Goal: Information Seeking & Learning: Learn about a topic

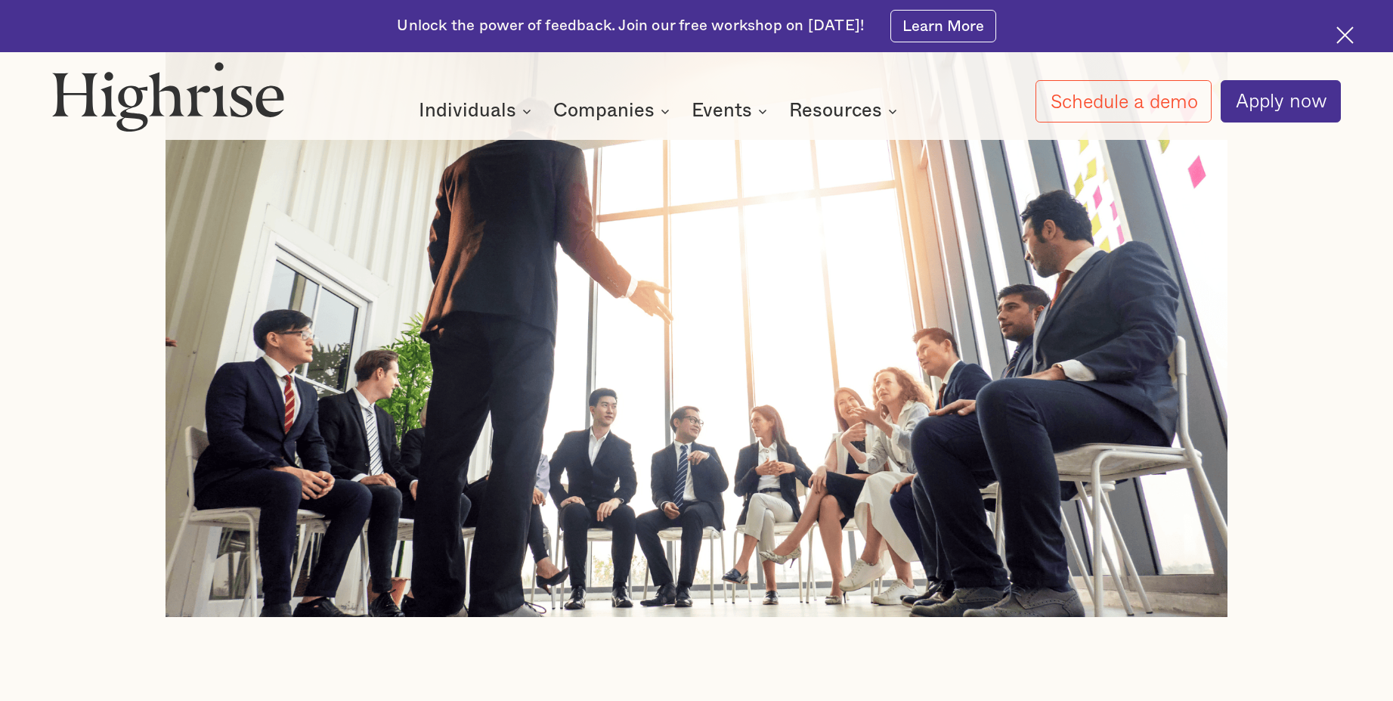
scroll to position [816, 0]
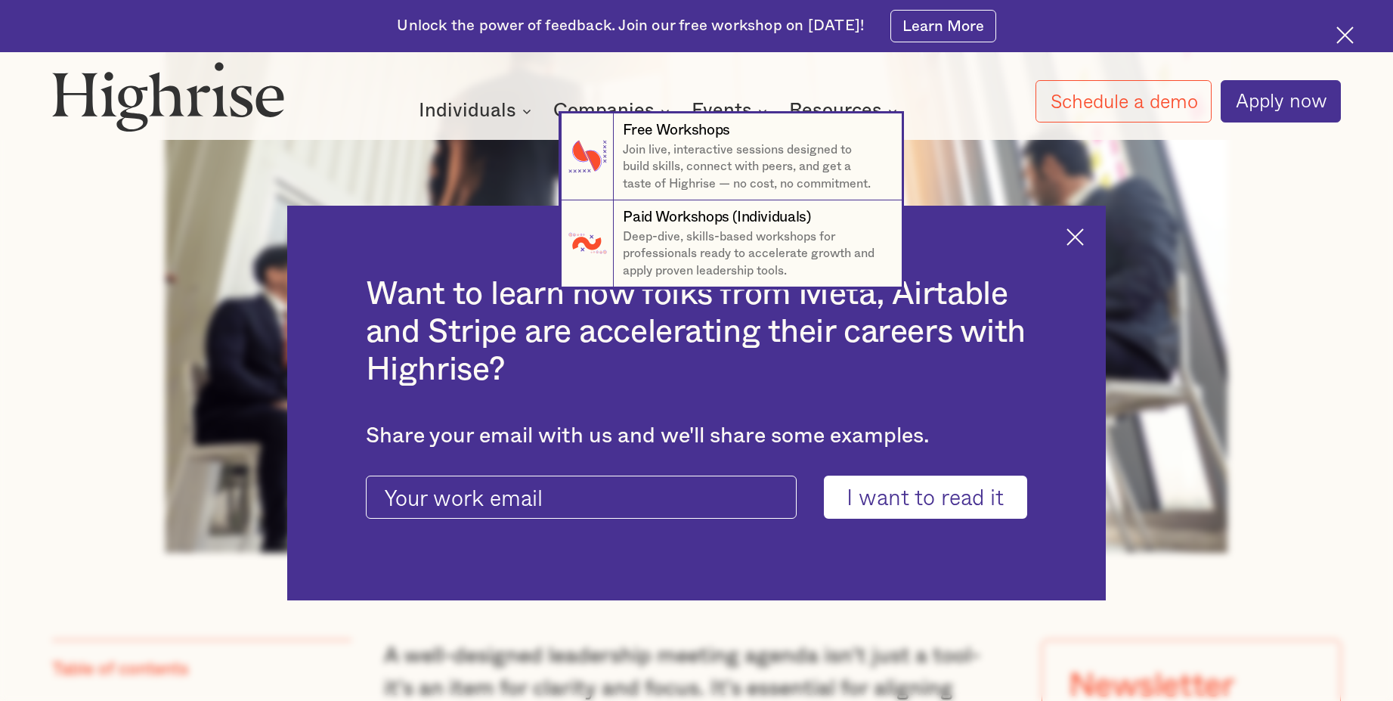
click at [1076, 237] on nav "7 Free Workshops Join live, interactive sessions designed to build skills, conn…" at bounding box center [696, 200] width 1393 height 174
click at [1086, 239] on nav "7 Free Workshops Join live, interactive sessions designed to build skills, conn…" at bounding box center [696, 200] width 1393 height 174
click at [1077, 231] on nav "7 Free Workshops Join live, interactive sessions designed to build skills, conn…" at bounding box center [696, 200] width 1393 height 174
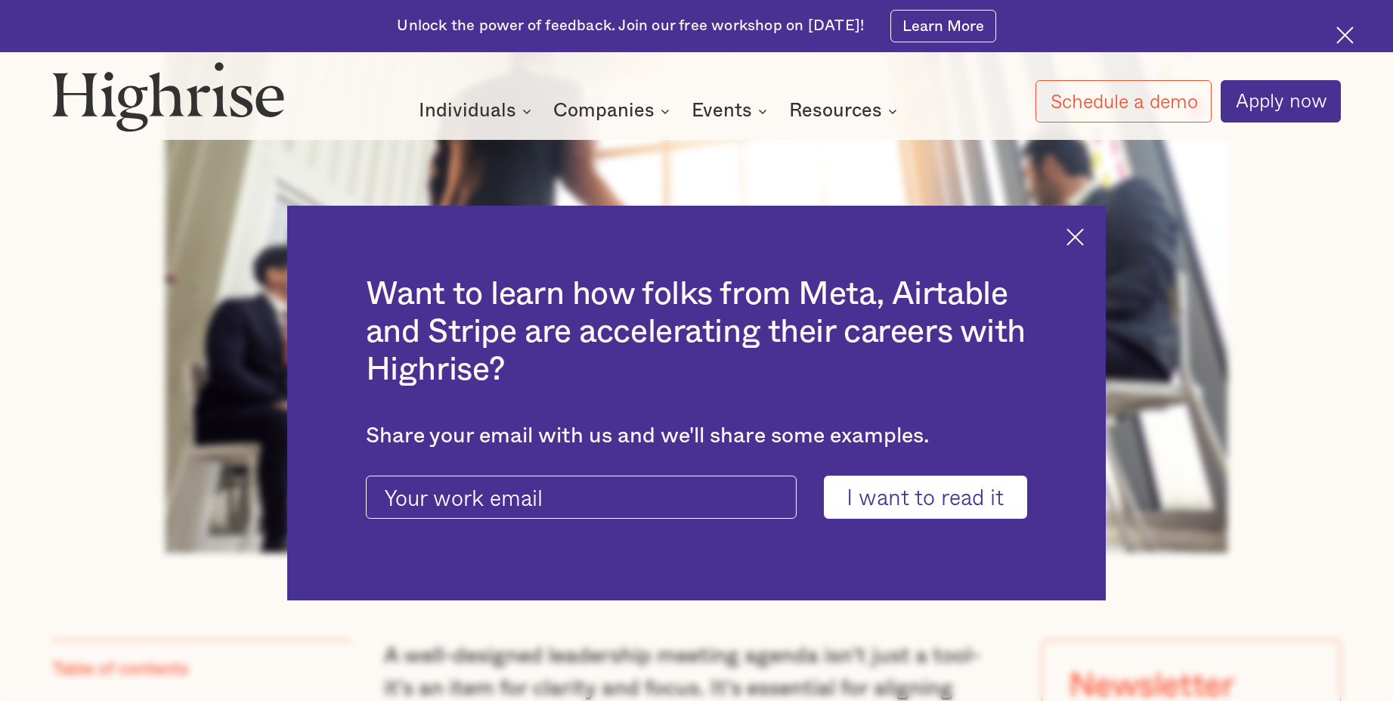
click at [1088, 221] on div "Want to learn how folks from Meta, Airtable and Stripe are accelerating their c…" at bounding box center [696, 403] width 819 height 395
click at [1084, 231] on img at bounding box center [1075, 236] width 17 height 17
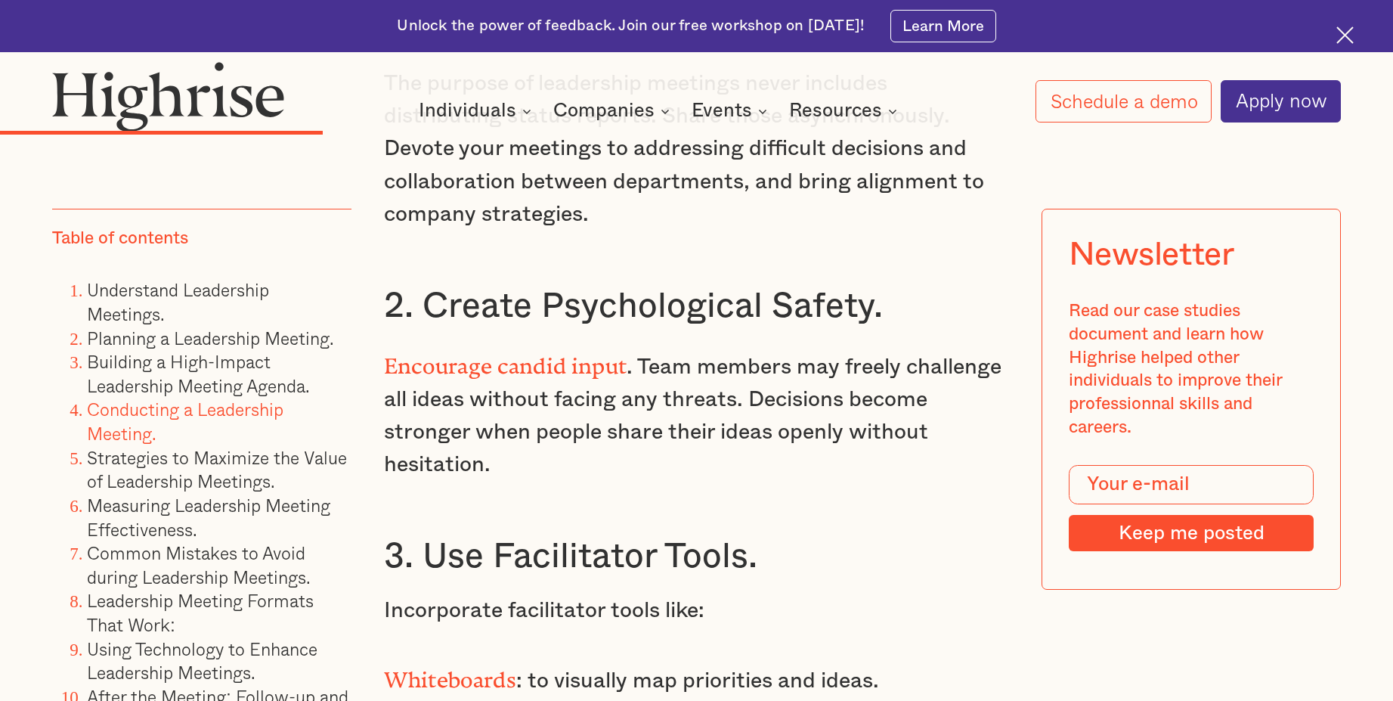
scroll to position [5987, 0]
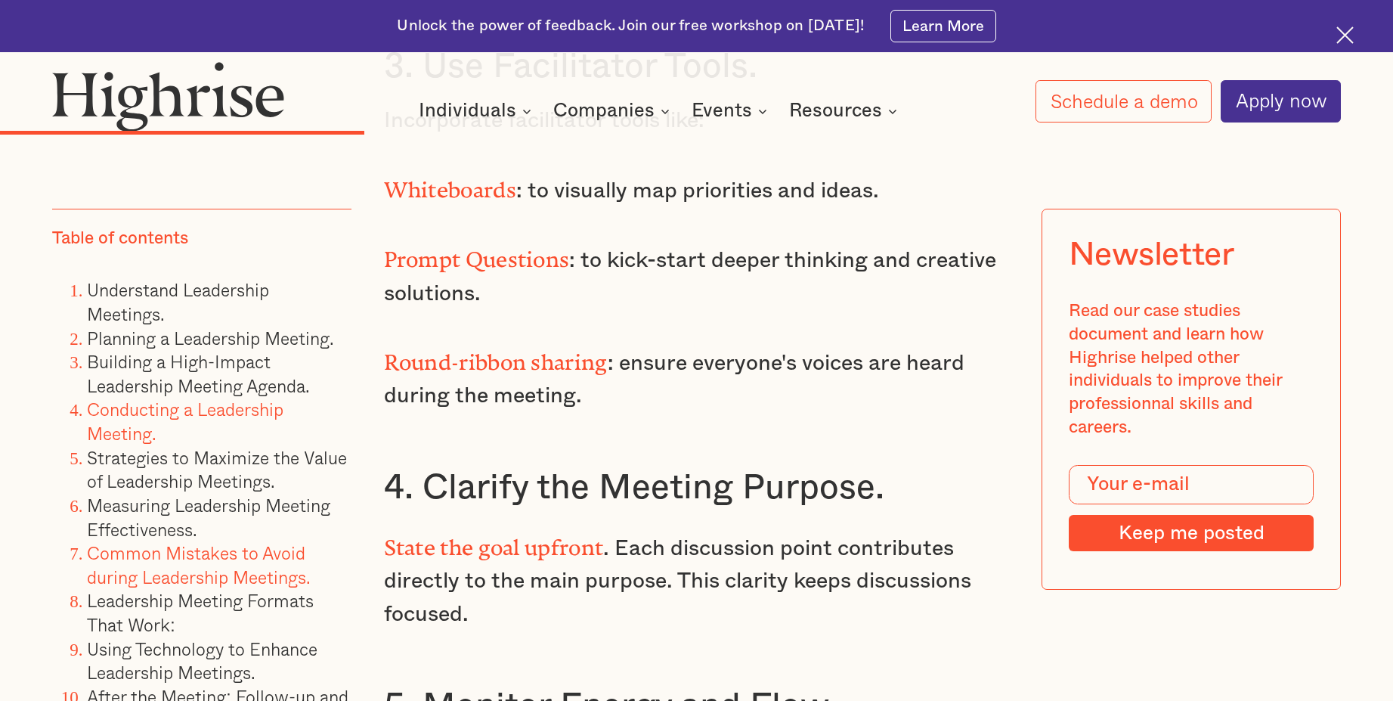
click at [160, 574] on link "Common Mistakes to Avoid during Leadership Meetings." at bounding box center [199, 564] width 224 height 51
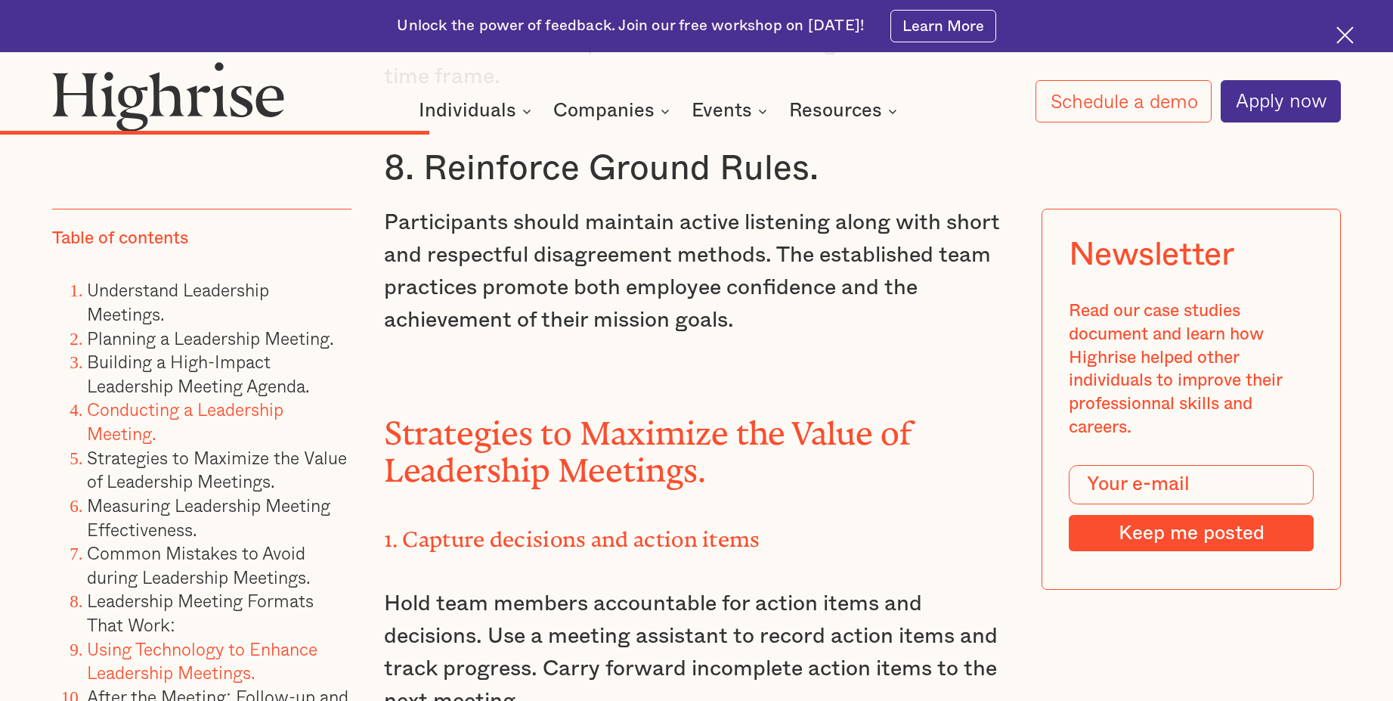
click at [154, 646] on link "Using Technology to Enhance Leadership Meetings." at bounding box center [202, 660] width 231 height 51
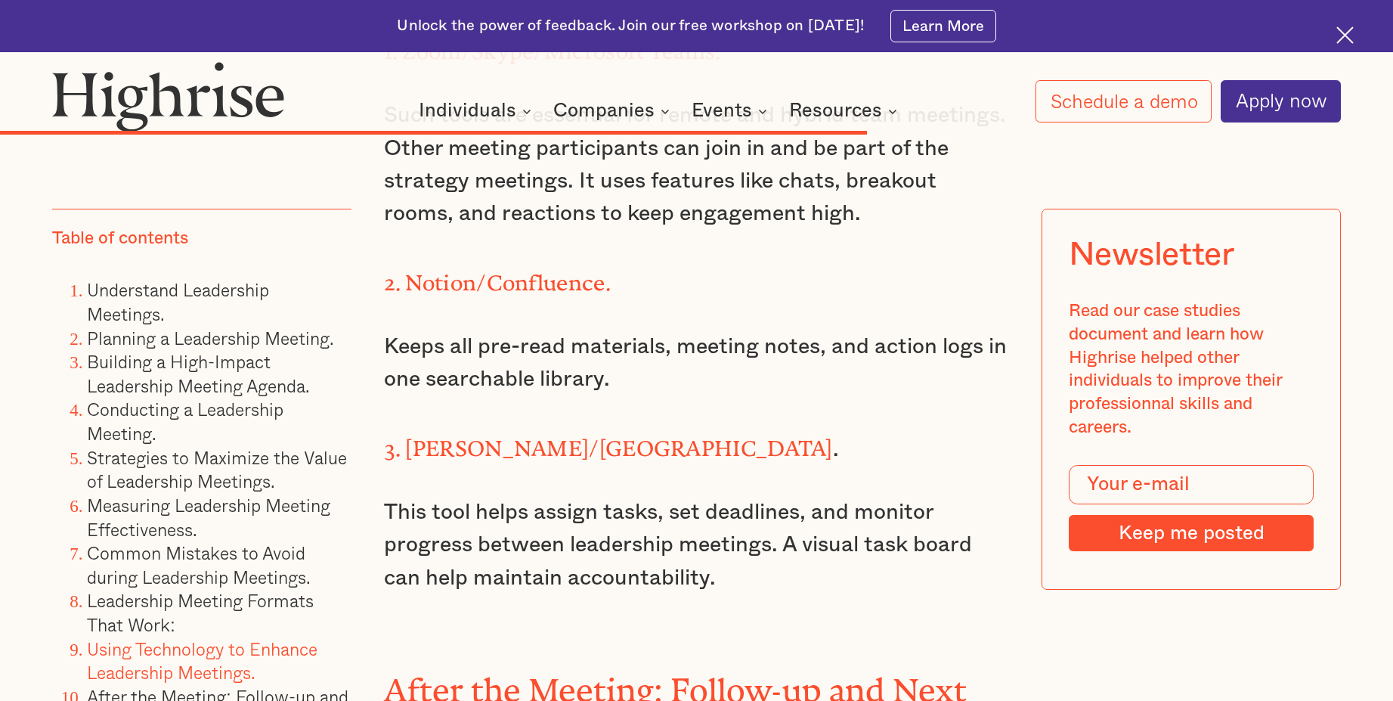
scroll to position [12883, 0]
